Goal: Transaction & Acquisition: Purchase product/service

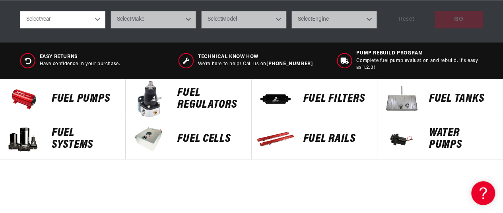
scroll to position [0, 19]
click at [75, 96] on p "Fuel Pumps" at bounding box center [85, 99] width 66 height 12
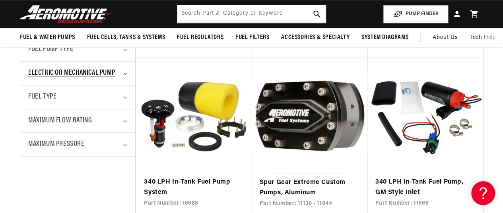
click at [126, 72] on icon "Electric or Mechanical Pump (0 selected)" at bounding box center [125, 73] width 4 height 2
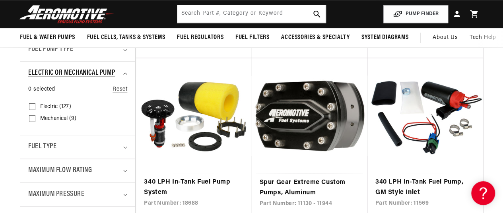
click at [126, 72] on icon "Electric or Mechanical Pump (0 selected)" at bounding box center [125, 73] width 4 height 2
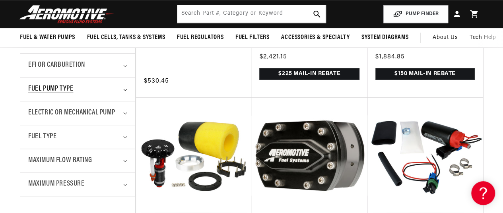
scroll to position [0, 315]
click at [125, 89] on icon "Fuel Pump Type (0 selected)" at bounding box center [125, 90] width 4 height 2
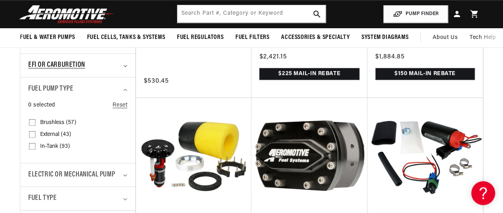
click at [125, 67] on summary "EFI or Carburetion" at bounding box center [77, 65] width 99 height 23
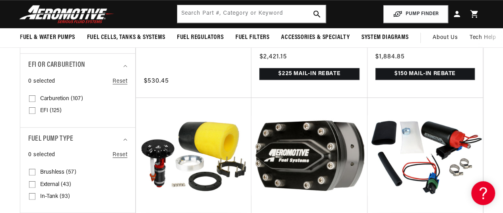
click at [31, 109] on input "EFI (125) EFI (125 products)" at bounding box center [32, 112] width 6 height 6
checkbox input "true"
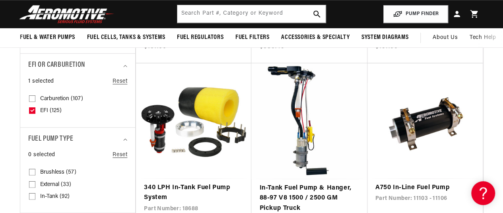
click at [32, 99] on input "Carburetion (107) Carburetion (107 products)" at bounding box center [32, 100] width 6 height 6
checkbox input "true"
click at [35, 111] on label "EFI (125) EFI (125 products)" at bounding box center [75, 111] width 93 height 12
click at [35, 111] on input "EFI (125) EFI (125 products)" at bounding box center [32, 112] width 6 height 6
checkbox input "false"
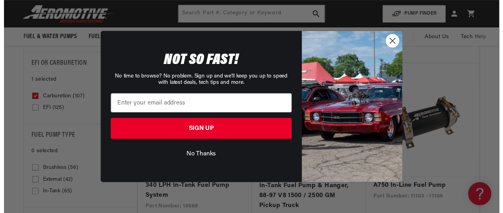
scroll to position [0, 315]
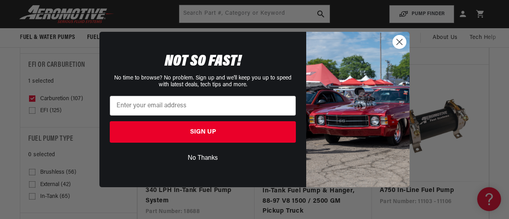
click at [404, 48] on icon "Close dialog" at bounding box center [400, 42] width 14 height 14
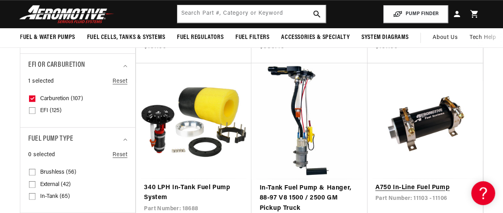
click at [424, 185] on link "A750 In-Line Fuel Pump" at bounding box center [425, 188] width 99 height 10
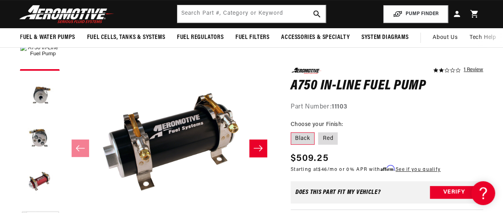
scroll to position [80, 0]
click at [456, 15] on icon at bounding box center [457, 14] width 6 height 6
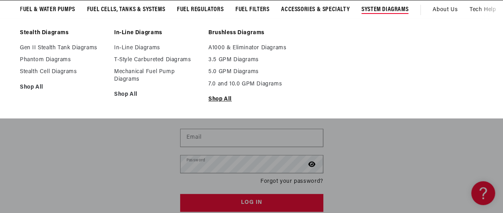
scroll to position [80, 0]
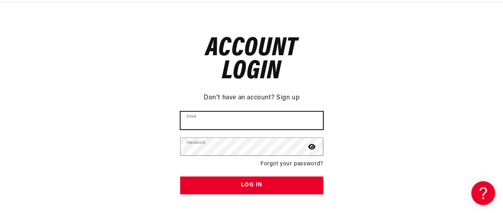
click at [272, 120] on input "Email" at bounding box center [252, 121] width 142 height 18
click at [235, 120] on input "Email" at bounding box center [252, 121] width 142 height 18
type input "osramirezjr@gmail.com"
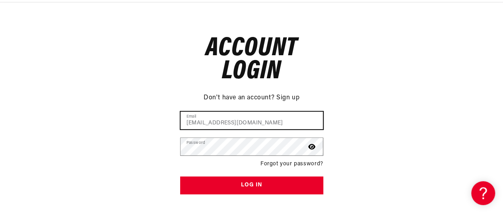
scroll to position [0, 0]
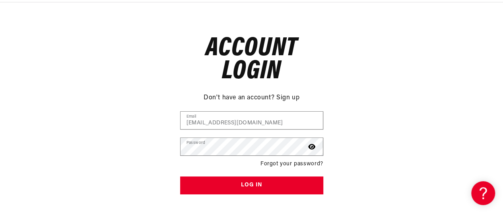
click at [275, 163] on link "Forgot your password?" at bounding box center [292, 164] width 63 height 9
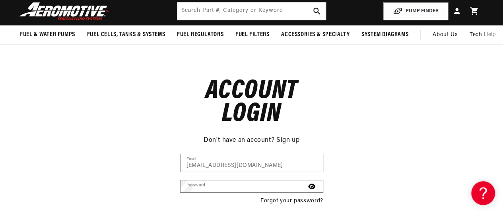
scroll to position [0, 315]
click at [0, 0] on input "Email" at bounding box center [0, 0] width 0 height 0
type input "osramirezjr@gmail.com"
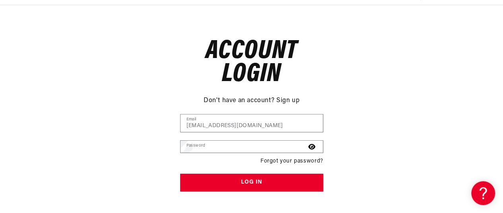
click at [0, 0] on button "Submit" at bounding box center [0, 0] width 0 height 0
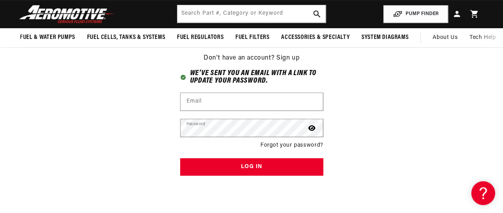
click at [287, 58] on link "Sign up" at bounding box center [288, 58] width 23 height 10
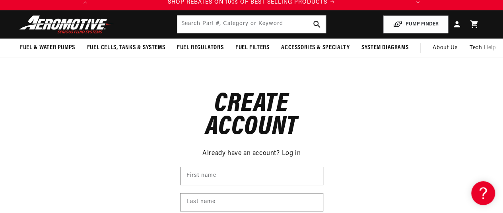
scroll to position [40, 0]
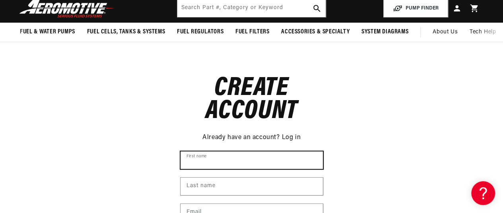
click at [216, 158] on input "First name" at bounding box center [252, 161] width 142 height 18
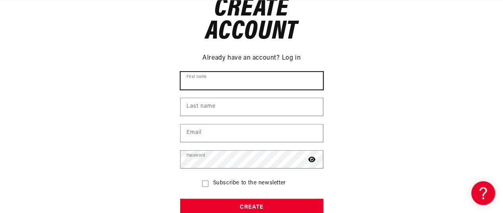
scroll to position [0, 315]
click at [202, 82] on input "First name" at bounding box center [252, 81] width 142 height 18
type input "Oscar"
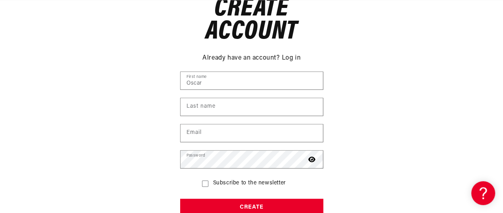
type input "[PERSON_NAME]"
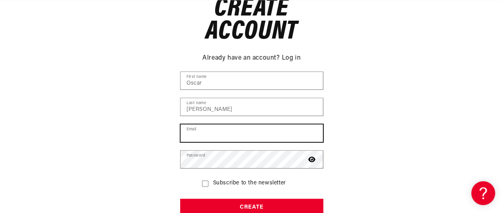
type input "[EMAIL_ADDRESS][DOMAIN_NAME]"
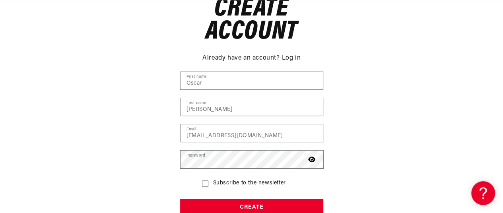
click at [310, 160] on icon at bounding box center [311, 160] width 7 height 6
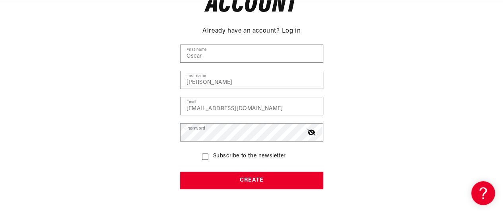
scroll to position [159, 0]
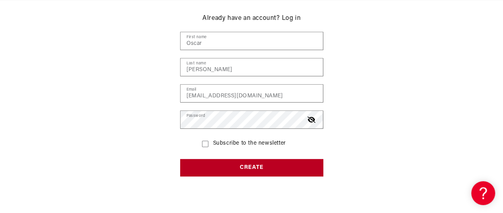
click at [256, 172] on button "Create" at bounding box center [251, 168] width 143 height 18
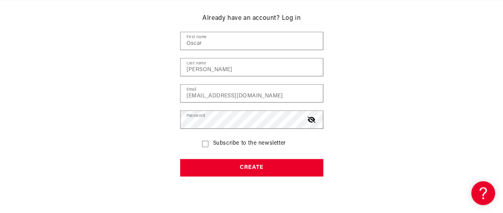
scroll to position [0, 0]
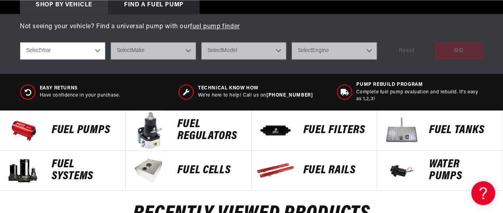
scroll to position [318, 0]
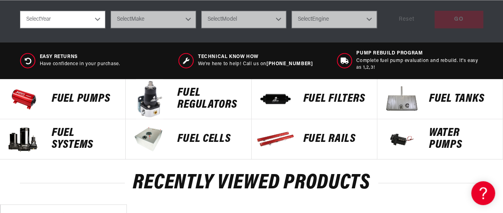
click at [82, 103] on p "Fuel Pumps" at bounding box center [85, 99] width 66 height 12
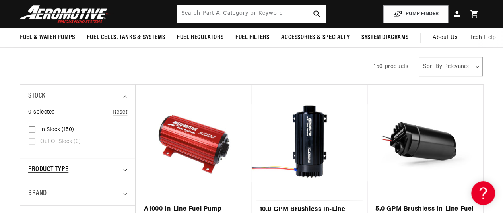
scroll to position [0, 315]
click at [122, 168] on summary "Product type" at bounding box center [77, 169] width 99 height 23
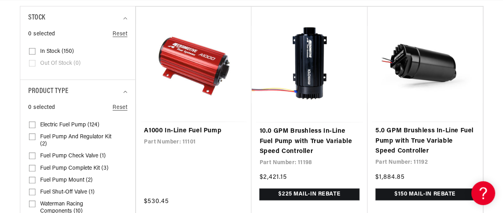
scroll to position [199, 0]
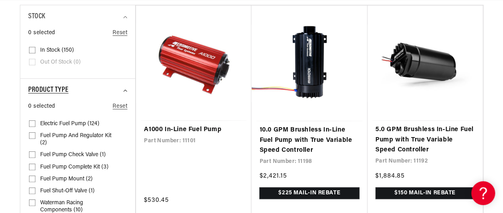
click at [126, 90] on icon "Product type (0 selected)" at bounding box center [126, 91] width 4 height 2
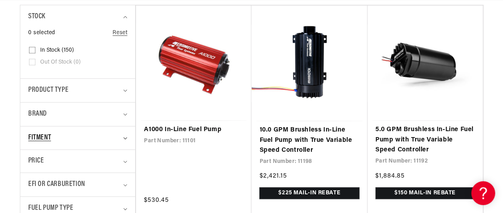
click at [125, 140] on summary "Fitment" at bounding box center [77, 138] width 99 height 23
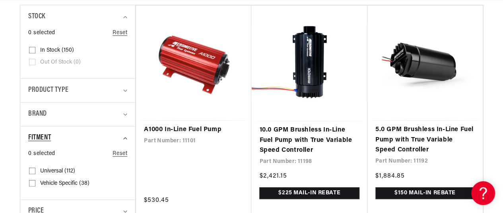
scroll to position [0, 0]
click at [123, 137] on summary "Fitment" at bounding box center [77, 138] width 99 height 23
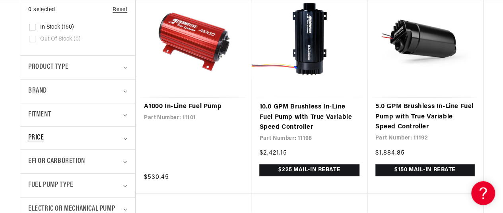
scroll to position [239, 0]
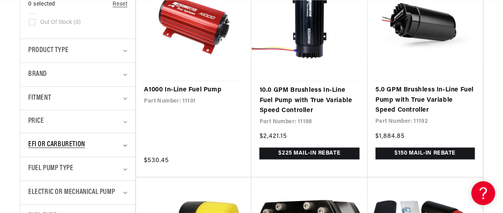
click at [123, 143] on summary "EFI or Carburetion" at bounding box center [77, 144] width 99 height 23
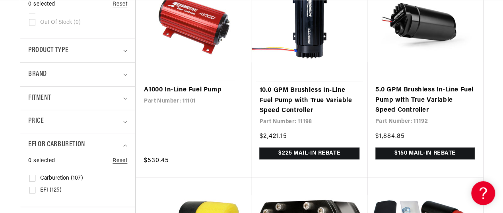
click at [33, 178] on input "Carburetion (107) Carburetion (107 products)" at bounding box center [32, 180] width 6 height 6
checkbox input "true"
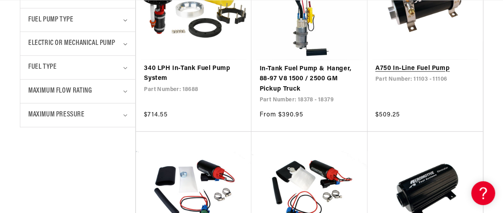
click at [394, 70] on link "A750 In-Line Fuel Pump" at bounding box center [425, 69] width 99 height 10
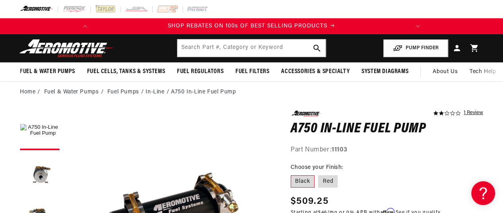
drag, startPoint x: 358, startPoint y: 144, endPoint x: 345, endPoint y: 143, distance: 13.2
click at [356, 144] on div "2.0 star rating 1 Review A750 In-Line Fuel Pump A750 In-Line Fuel Pump 2.0 star…" at bounding box center [387, 133] width 193 height 45
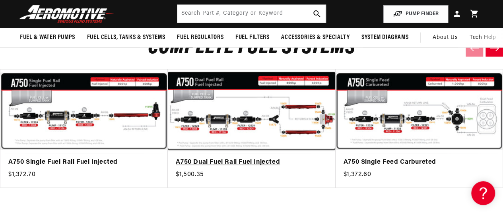
scroll to position [836, 0]
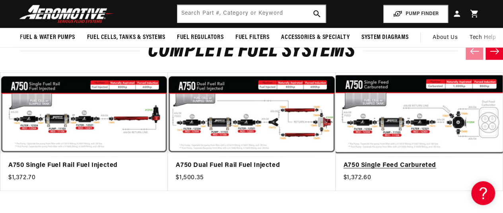
click at [376, 166] on link "A750 Single Feed Carbureted" at bounding box center [416, 166] width 144 height 10
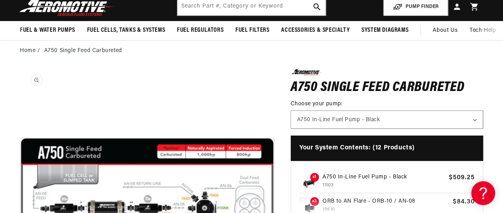
scroll to position [119, 0]
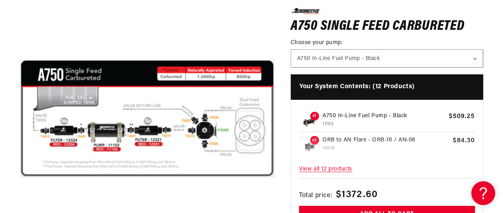
click at [338, 172] on span "View all 12 products" at bounding box center [387, 169] width 176 height 17
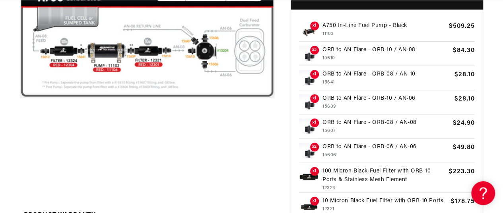
scroll to position [239, 0]
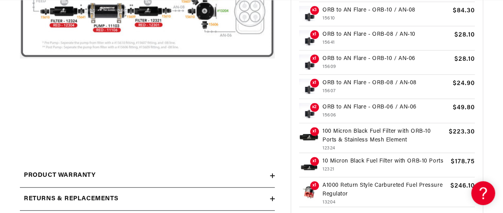
click at [372, 137] on p "100 Micron Black Fuel Filter with ORB-10 Ports & Stainless Mesh Element" at bounding box center [384, 136] width 123 height 18
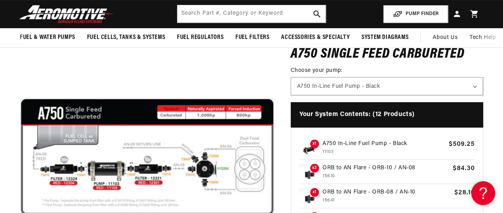
scroll to position [80, 0]
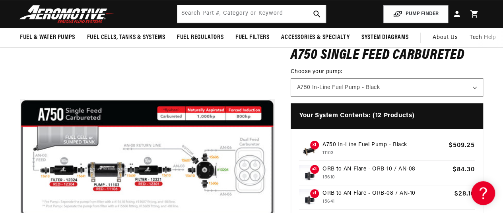
click at [372, 146] on p "A750 In-Line Fuel Pump - Black" at bounding box center [384, 145] width 123 height 9
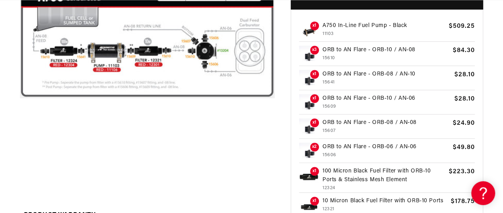
scroll to position [239, 0]
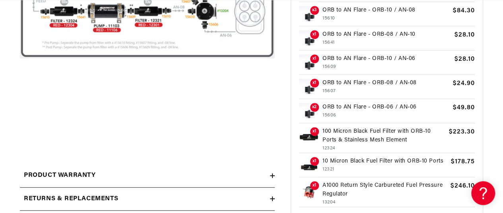
click at [346, 160] on p "10 Micron Black Fuel Filter with ORB-10 Ports" at bounding box center [385, 161] width 125 height 9
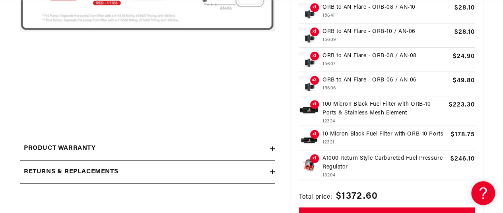
scroll to position [279, 0]
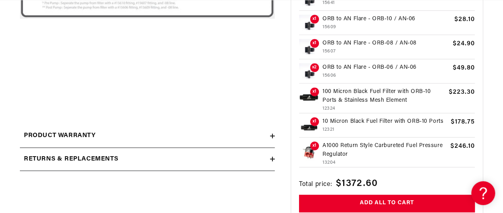
click at [339, 145] on p "A1000 Return Style Carbureted Fuel Pressure Regulator" at bounding box center [385, 151] width 125 height 18
click at [363, 121] on p "10 Micron Black Fuel Filter with ORB-10 Ports" at bounding box center [385, 121] width 125 height 9
click at [343, 96] on p "100 Micron Black Fuel Filter with ORB-10 Ports & Stainless Mesh Element" at bounding box center [384, 97] width 123 height 18
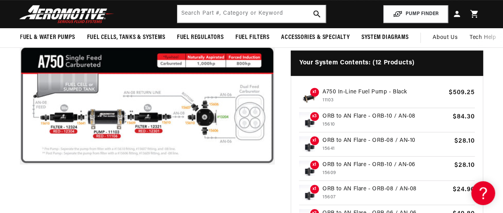
scroll to position [119, 0]
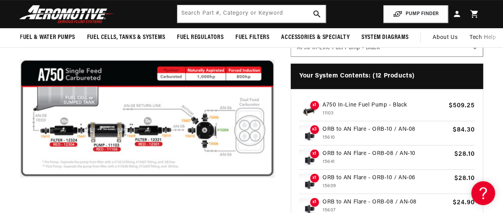
click at [368, 105] on p "A750 In-Line Fuel Pump - Black" at bounding box center [384, 105] width 123 height 9
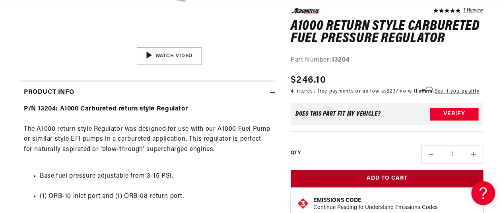
scroll to position [0, 315]
click at [392, 183] on button "Add to Cart" at bounding box center [387, 179] width 193 height 18
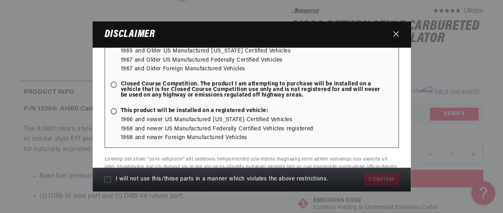
click at [112, 83] on ellipse at bounding box center [114, 85] width 4 height 4
click at [113, 83] on input "Closed Course Competition. The product I am attempting to purchase will be inst…" at bounding box center [115, 85] width 5 height 5
radio input "true"
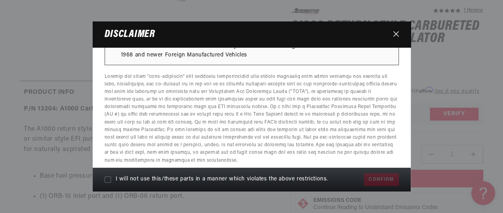
scroll to position [126, 0]
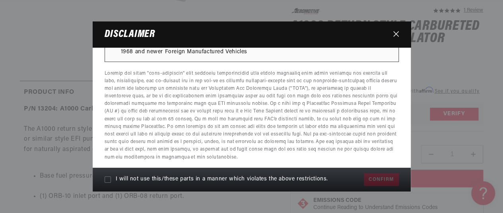
click at [107, 179] on label "I will not use this/these parts in a manner which violates the above restrictio…" at bounding box center [233, 180] width 256 height 14
click at [107, 179] on input "I will not use this/these parts in a manner which violates the above restrictio…" at bounding box center [108, 180] width 6 height 6
checkbox input "true"
click at [380, 185] on button "Confirm" at bounding box center [381, 179] width 35 height 13
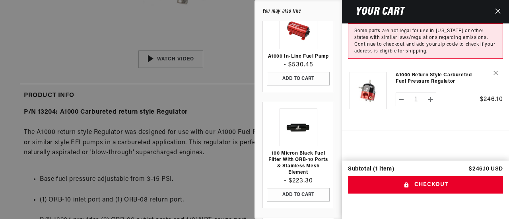
scroll to position [0, 0]
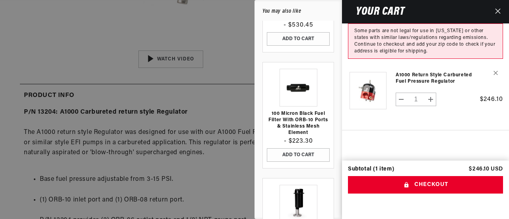
click at [496, 9] on icon "Close" at bounding box center [497, 11] width 5 height 5
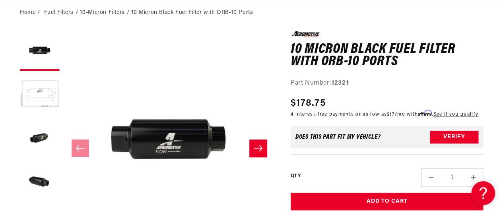
scroll to position [119, 0]
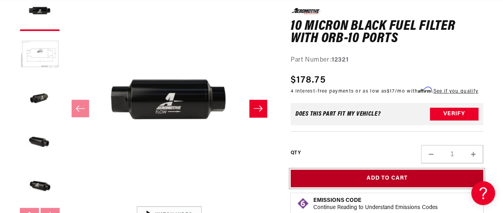
click at [379, 186] on button "Add to Cart" at bounding box center [387, 179] width 193 height 18
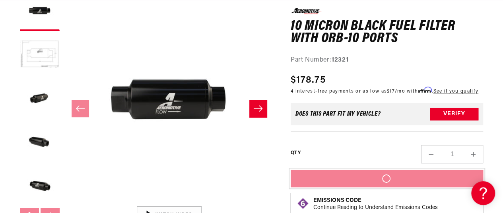
scroll to position [0, 315]
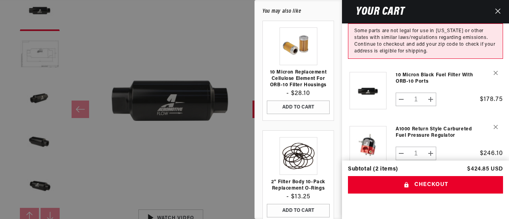
click at [496, 8] on icon "Close" at bounding box center [498, 11] width 6 height 6
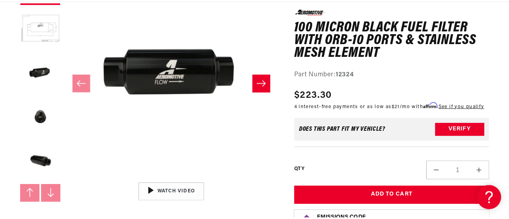
scroll to position [199, 0]
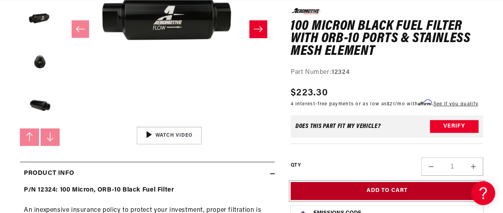
click at [386, 199] on button "Add to Cart" at bounding box center [387, 191] width 193 height 18
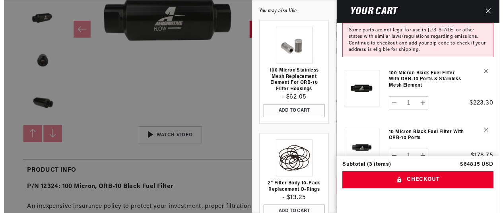
scroll to position [0, 315]
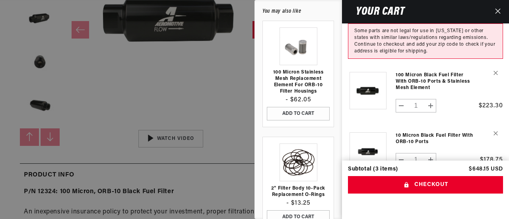
click at [497, 10] on icon "Close" at bounding box center [498, 11] width 6 height 6
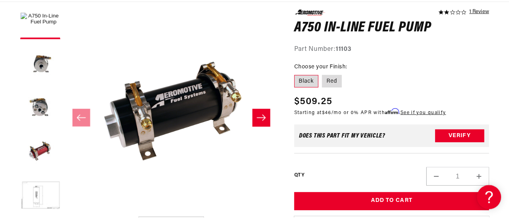
scroll to position [159, 0]
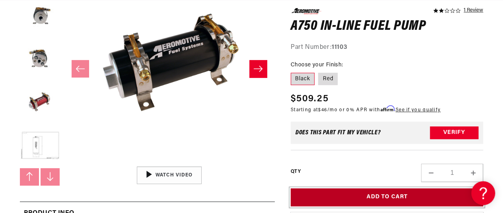
click at [394, 198] on button "Add to Cart" at bounding box center [387, 198] width 193 height 18
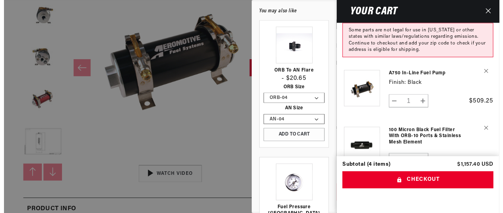
scroll to position [0, 315]
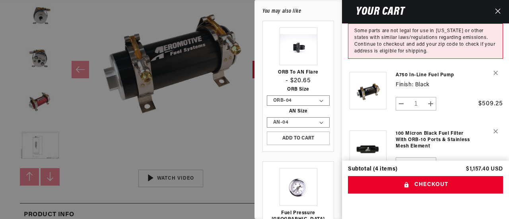
click at [499, 14] on icon "Close" at bounding box center [498, 11] width 6 height 6
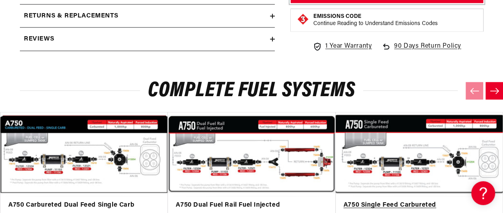
scroll to position [0, 0]
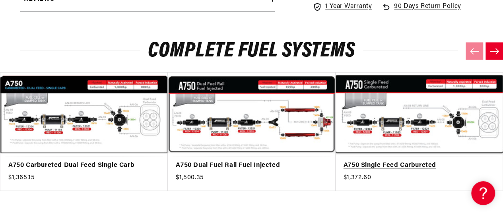
click at [397, 166] on link "A750 Single Feed Carbureted" at bounding box center [416, 166] width 144 height 10
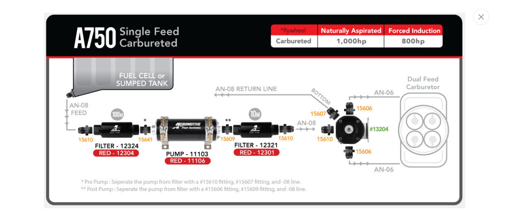
scroll to position [0, 315]
click at [481, 15] on icon "Close" at bounding box center [482, 17] width 6 height 6
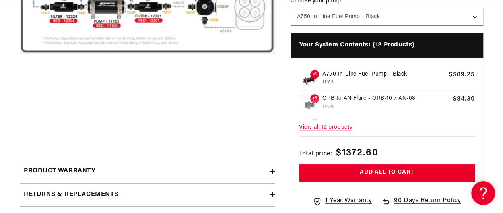
scroll to position [259, 0]
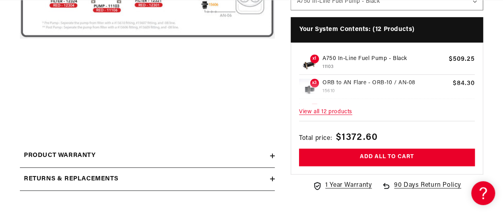
click at [337, 111] on span "View all 12 products" at bounding box center [387, 112] width 176 height 17
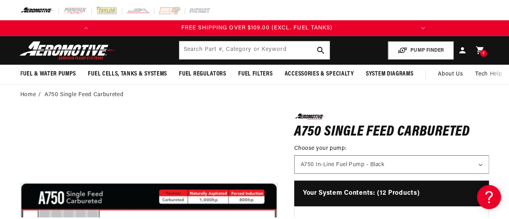
scroll to position [0, 0]
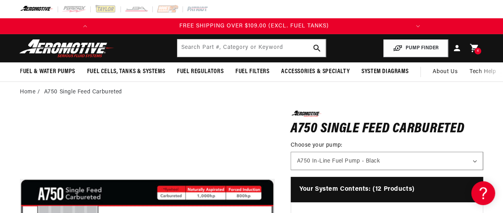
click at [474, 48] on icon at bounding box center [474, 48] width 8 height 8
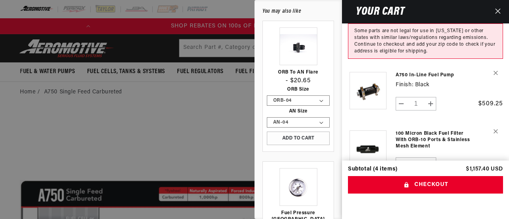
click at [497, 12] on icon "Close" at bounding box center [498, 11] width 6 height 6
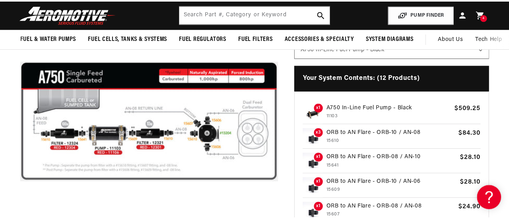
scroll to position [0, 315]
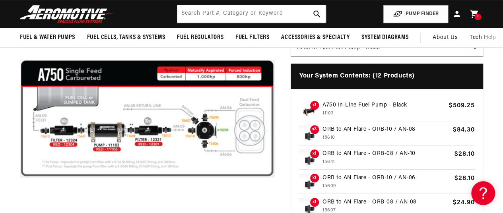
click at [474, 13] on icon at bounding box center [474, 14] width 8 height 8
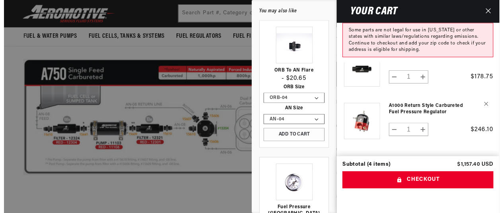
scroll to position [0, 0]
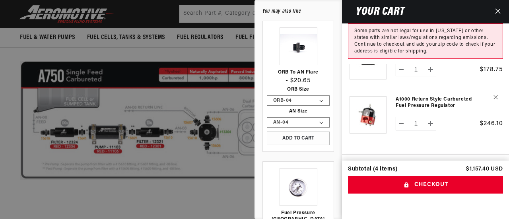
click at [497, 10] on icon "Close" at bounding box center [497, 11] width 5 height 5
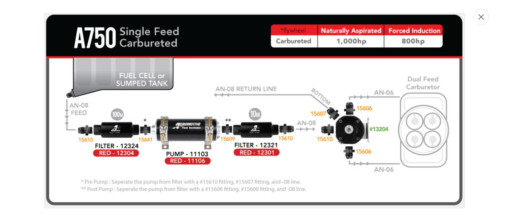
click at [484, 22] on button "Close" at bounding box center [482, 17] width 16 height 16
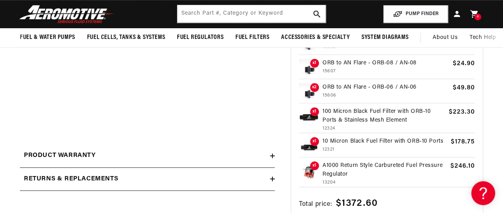
scroll to position [0, 315]
click at [381, 92] on p "15606" at bounding box center [386, 96] width 127 height 8
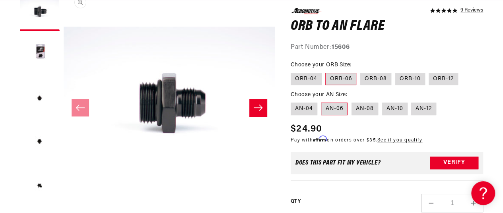
scroll to position [0, 315]
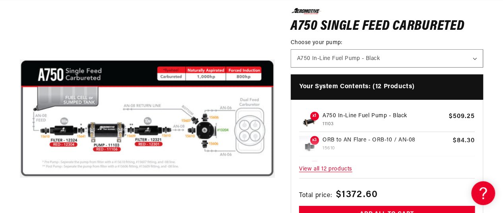
click at [331, 119] on p "A750 In-Line Fuel Pump - Black" at bounding box center [384, 115] width 123 height 9
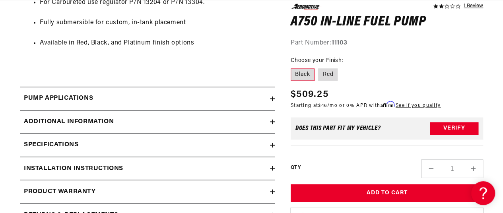
click at [273, 100] on icon at bounding box center [273, 98] width 0 height 5
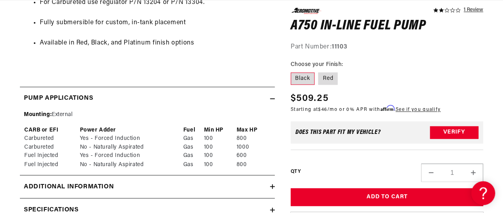
click at [272, 100] on icon at bounding box center [272, 98] width 5 height 5
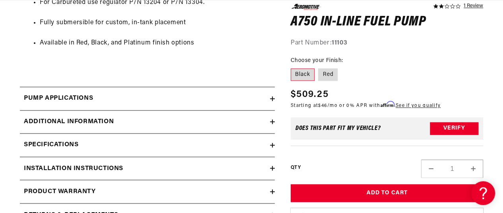
click at [273, 119] on icon at bounding box center [272, 121] width 5 height 5
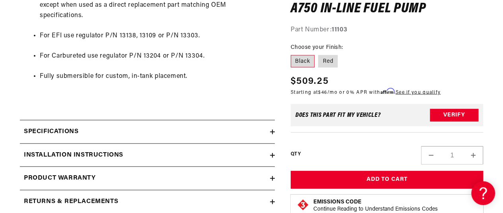
scroll to position [875, 0]
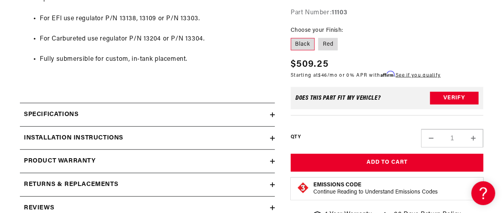
click at [269, 117] on div "Specifications" at bounding box center [145, 115] width 250 height 10
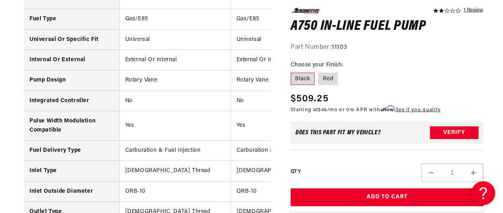
scroll to position [0, 0]
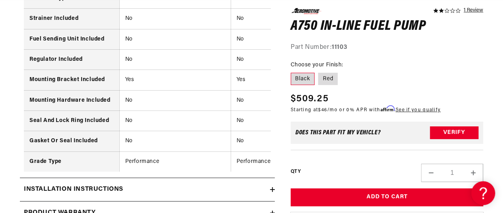
click at [160, 125] on td "No" at bounding box center [174, 121] width 111 height 20
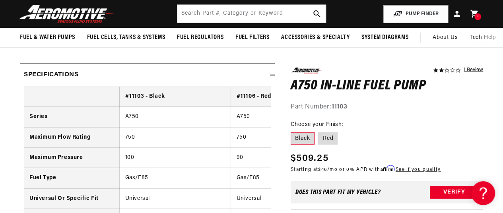
scroll to position [0, 26]
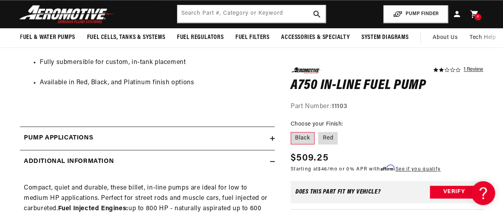
click at [271, 159] on icon at bounding box center [272, 161] width 5 height 5
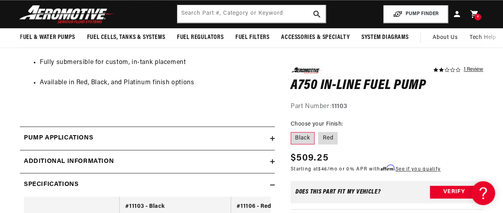
click at [273, 140] on icon at bounding box center [272, 138] width 5 height 5
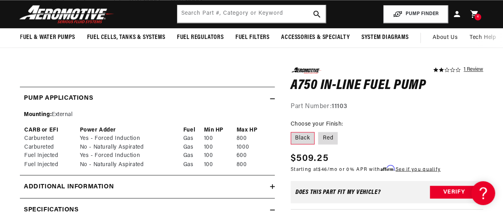
click at [273, 99] on icon at bounding box center [272, 98] width 5 height 5
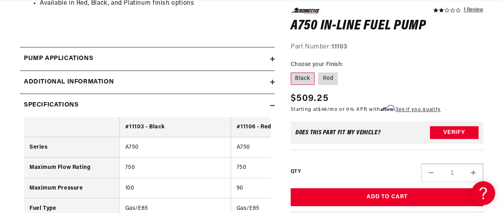
click at [274, 106] on icon at bounding box center [272, 105] width 5 height 5
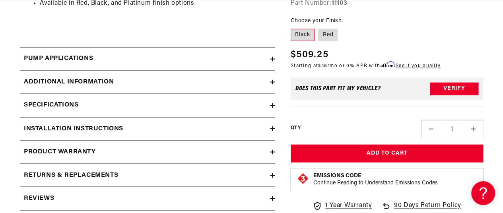
click at [272, 129] on icon at bounding box center [272, 129] width 5 height 0
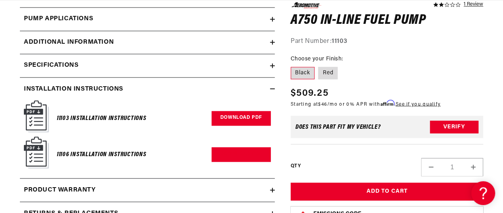
click at [243, 119] on link "Download PDF" at bounding box center [241, 118] width 59 height 15
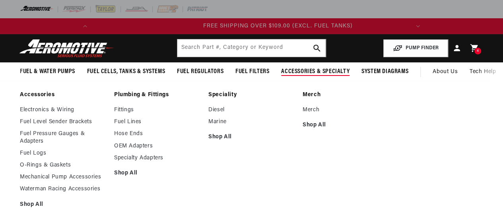
scroll to position [0, 315]
click at [51, 109] on link "Electronics & Wiring" at bounding box center [63, 110] width 86 height 7
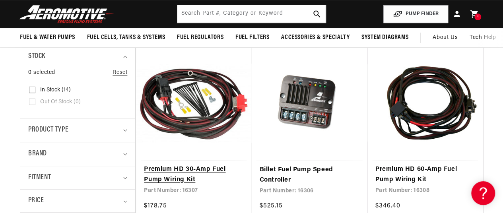
scroll to position [0, 315]
click at [190, 171] on link "Premium HD 30-Amp Fuel Pump Wiring Kit" at bounding box center [193, 175] width 99 height 20
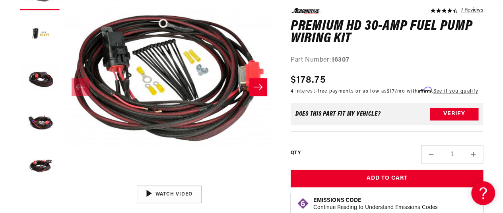
scroll to position [159, 0]
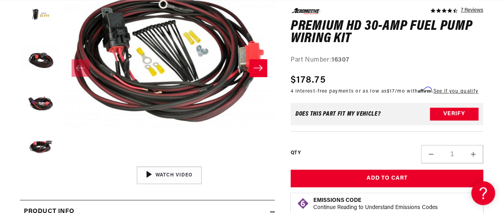
click at [255, 63] on button "Slide right" at bounding box center [258, 68] width 18 height 18
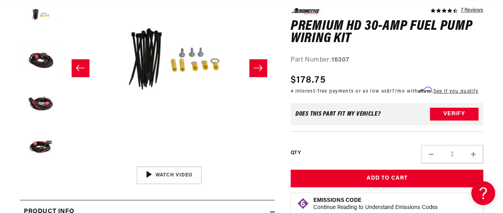
scroll to position [154, 0]
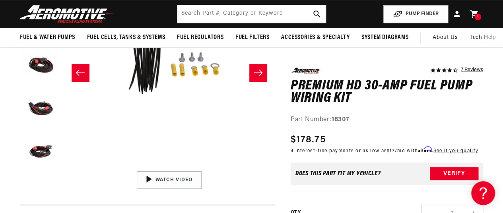
click at [259, 67] on button "Slide right" at bounding box center [258, 73] width 18 height 18
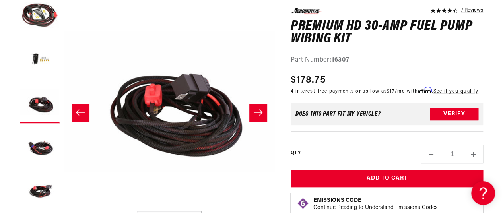
scroll to position [0, 0]
click at [258, 113] on icon "Slide right" at bounding box center [258, 113] width 10 height 8
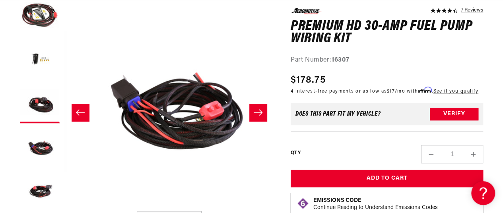
scroll to position [0, 633]
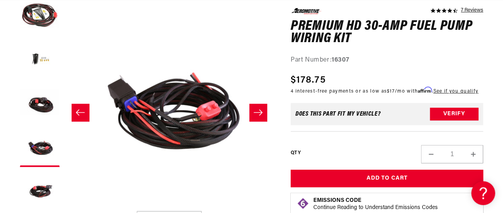
click at [258, 113] on icon "Slide right" at bounding box center [258, 113] width 10 height 8
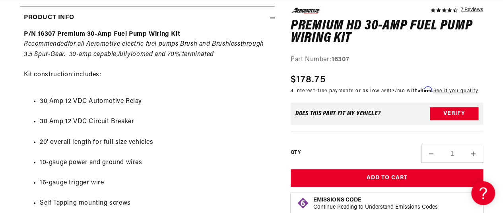
scroll to position [0, 0]
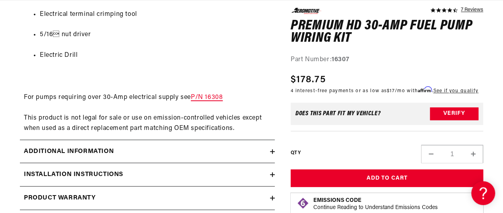
click at [202, 97] on link "P/N 16308" at bounding box center [207, 97] width 32 height 6
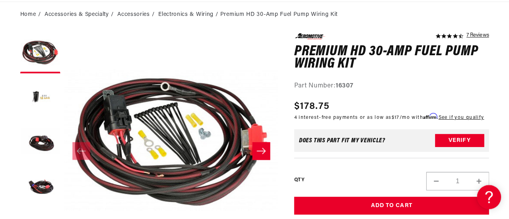
scroll to position [159, 0]
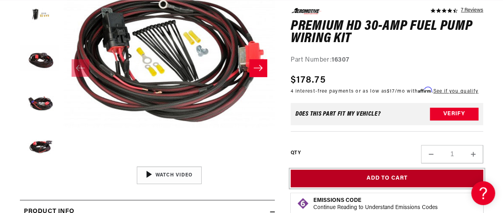
click at [398, 188] on button "Add to Cart" at bounding box center [387, 179] width 193 height 18
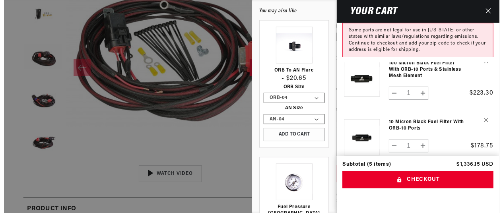
scroll to position [123, 0]
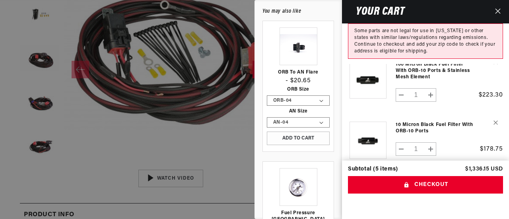
click at [156, 109] on div at bounding box center [254, 109] width 509 height 219
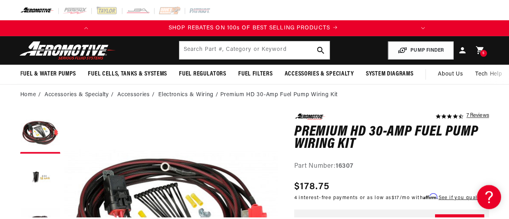
scroll to position [0, 0]
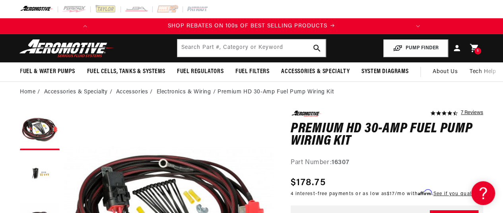
click at [473, 49] on icon at bounding box center [474, 48] width 8 height 8
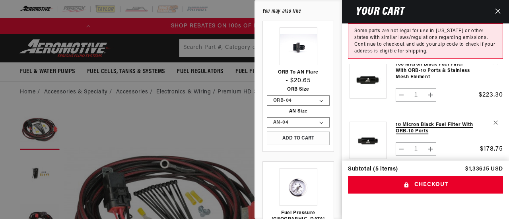
click at [413, 124] on link "10 Micron Black Fuel Filter with ORB-10 Ports" at bounding box center [435, 128] width 79 height 13
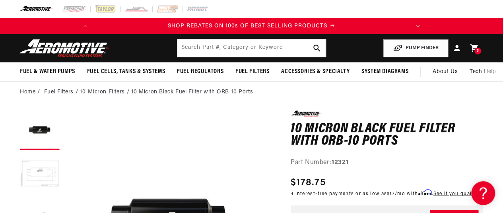
click at [43, 173] on button "Load image 2 in gallery view" at bounding box center [40, 174] width 40 height 40
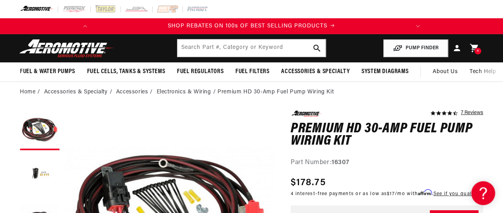
click at [473, 49] on icon at bounding box center [475, 48] width 10 height 10
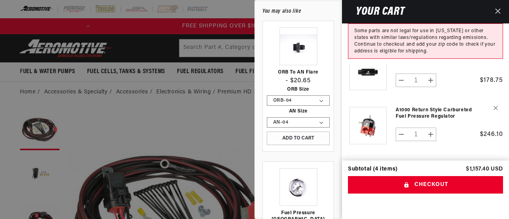
scroll to position [149, 0]
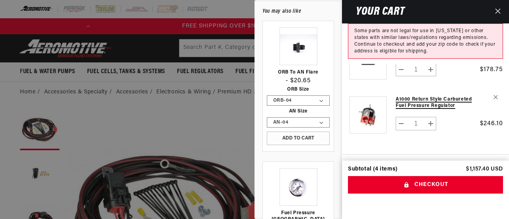
click at [428, 103] on link "A1000 Return Style Carbureted Fuel Pressure Regulator" at bounding box center [435, 102] width 79 height 13
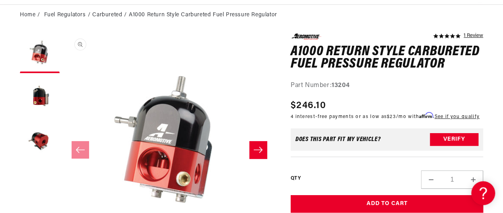
scroll to position [80, 0]
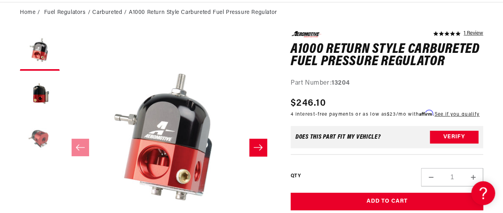
click at [40, 138] on button "Load image 3 in gallery view" at bounding box center [40, 139] width 40 height 40
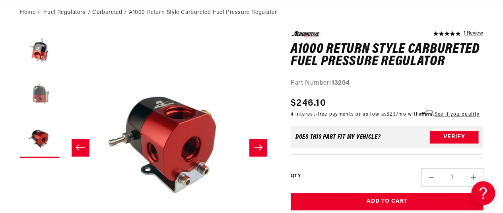
scroll to position [0, 315]
click at [43, 93] on button "Load image 2 in gallery view" at bounding box center [40, 95] width 40 height 40
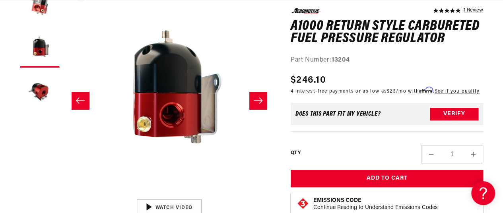
scroll to position [119, 0]
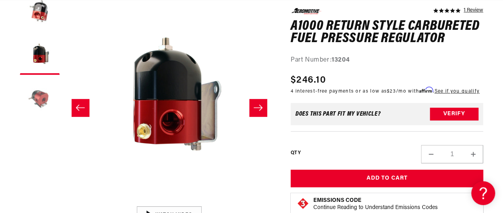
click at [39, 101] on button "Load image 3 in gallery view" at bounding box center [40, 99] width 40 height 40
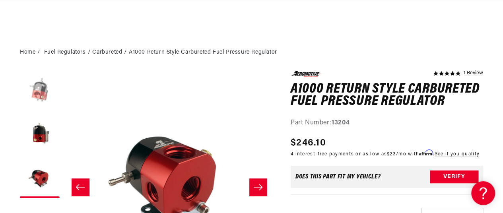
scroll to position [0, 315]
click at [40, 136] on button "Load image 2 in gallery view" at bounding box center [40, 135] width 40 height 40
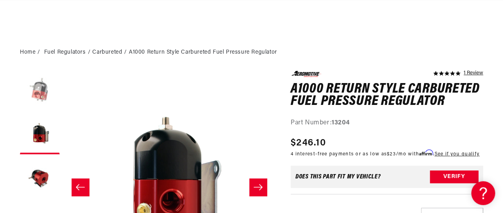
click at [44, 88] on button "Load image 1 in gallery view" at bounding box center [40, 91] width 40 height 40
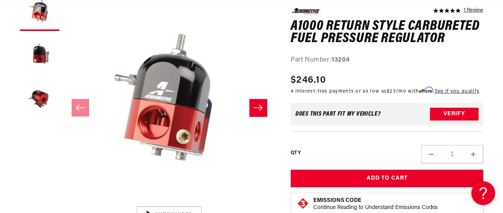
scroll to position [0, 199]
click at [251, 109] on button "Slide right" at bounding box center [258, 108] width 18 height 18
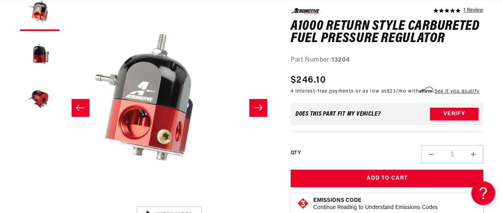
scroll to position [0, 0]
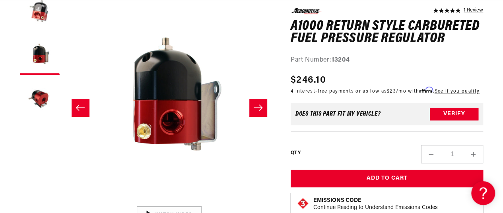
click at [251, 109] on button "Slide right" at bounding box center [258, 108] width 18 height 18
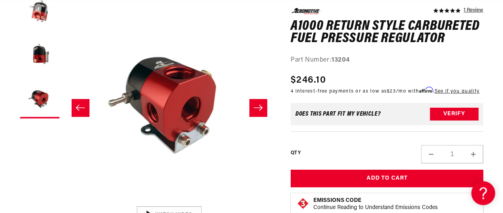
click at [251, 109] on button "Slide right" at bounding box center [258, 108] width 18 height 18
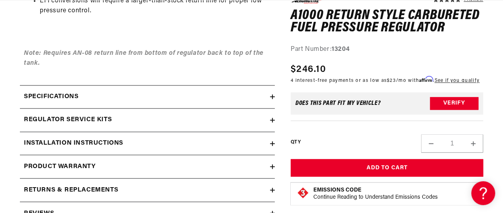
click at [274, 94] on icon at bounding box center [272, 96] width 5 height 5
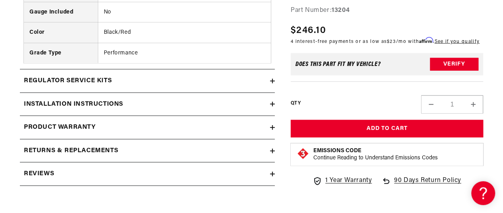
click at [269, 79] on div "Regulator Service Kits" at bounding box center [145, 81] width 250 height 10
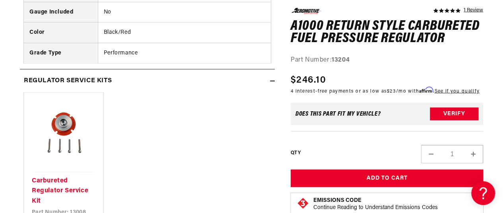
click at [271, 79] on icon at bounding box center [272, 81] width 5 height 5
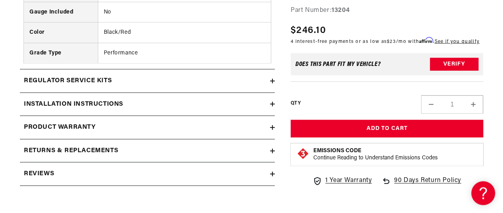
click at [149, 106] on div "Installation Instructions" at bounding box center [145, 104] width 250 height 10
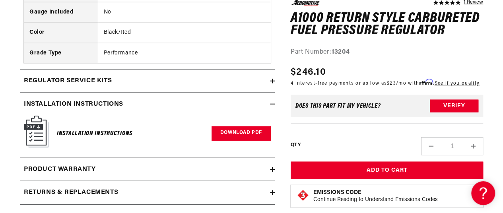
click at [230, 136] on link "Download PDF" at bounding box center [241, 134] width 59 height 15
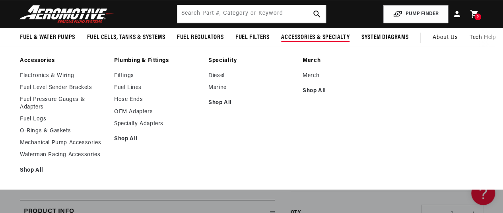
scroll to position [0, 315]
click at [135, 124] on link "Specialty Adapters" at bounding box center [157, 124] width 86 height 7
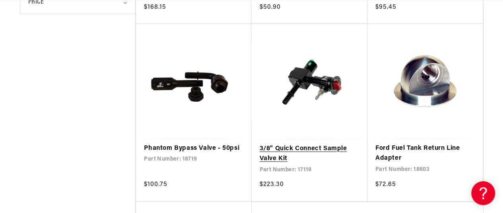
scroll to position [0, 315]
click at [314, 148] on link "3/8" Quick Connect Sample Valve Kit" at bounding box center [309, 154] width 100 height 20
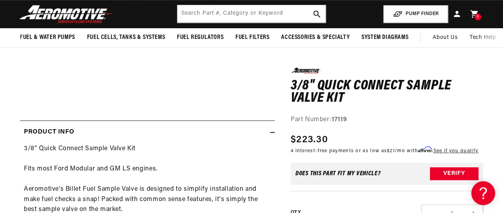
scroll to position [40, 0]
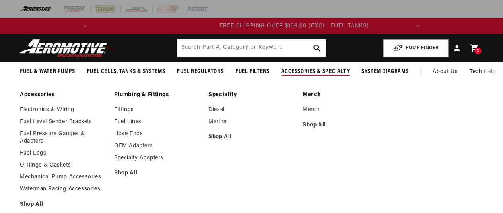
scroll to position [0, 315]
click at [131, 109] on link "Fittings" at bounding box center [157, 110] width 86 height 7
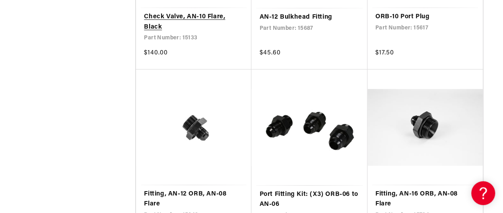
scroll to position [1393, 0]
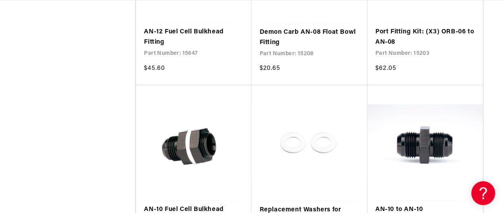
scroll to position [2268, 0]
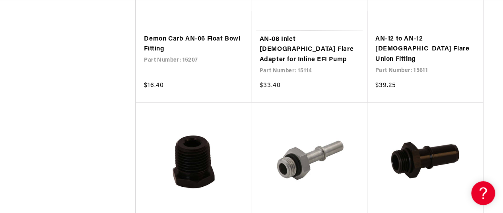
scroll to position [2984, 0]
